Goal: Task Accomplishment & Management: Manage account settings

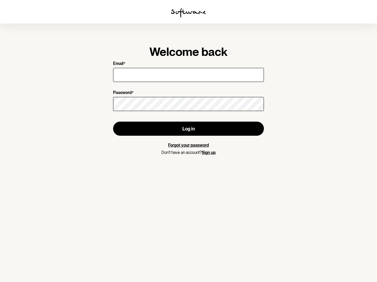
click at [188, 13] on img at bounding box center [188, 12] width 35 height 9
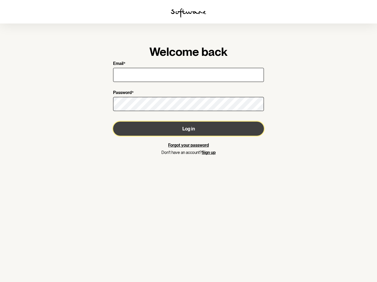
click at [188, 129] on button "Log in" at bounding box center [188, 129] width 151 height 14
